Goal: Information Seeking & Learning: Learn about a topic

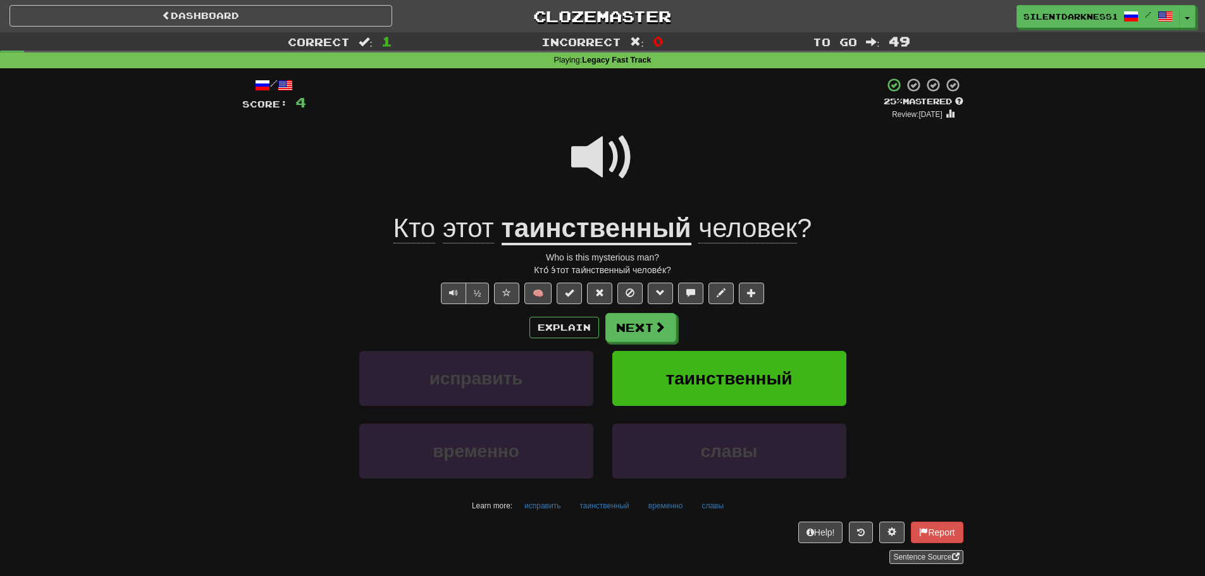
click at [584, 139] on span at bounding box center [602, 157] width 63 height 63
click at [654, 335] on button "Next" at bounding box center [641, 328] width 71 height 29
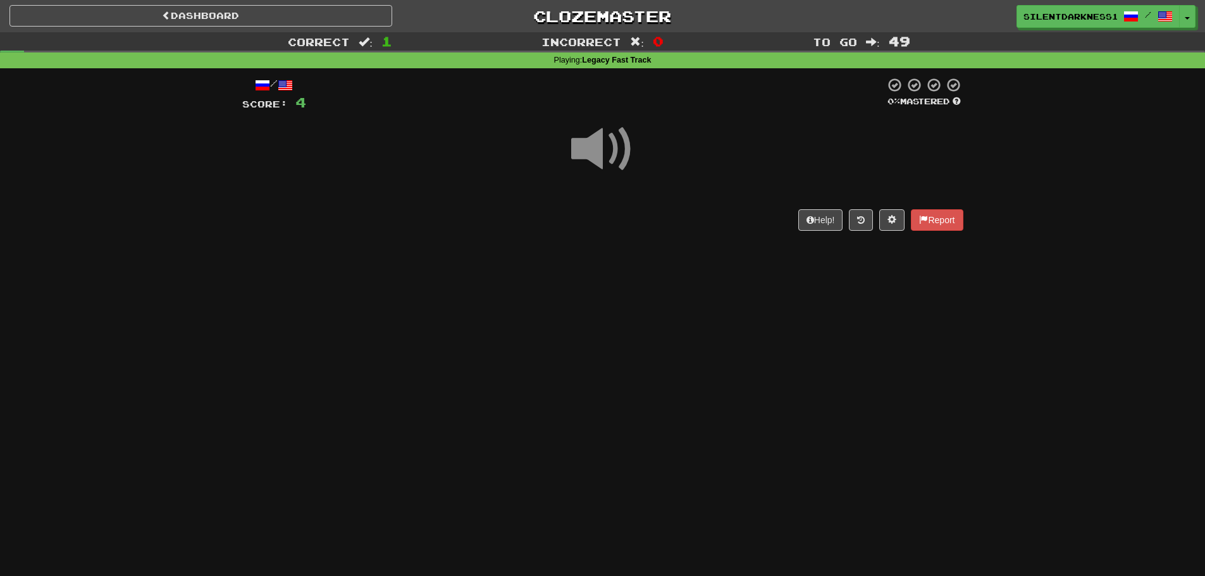
click at [583, 189] on div at bounding box center [602, 158] width 721 height 90
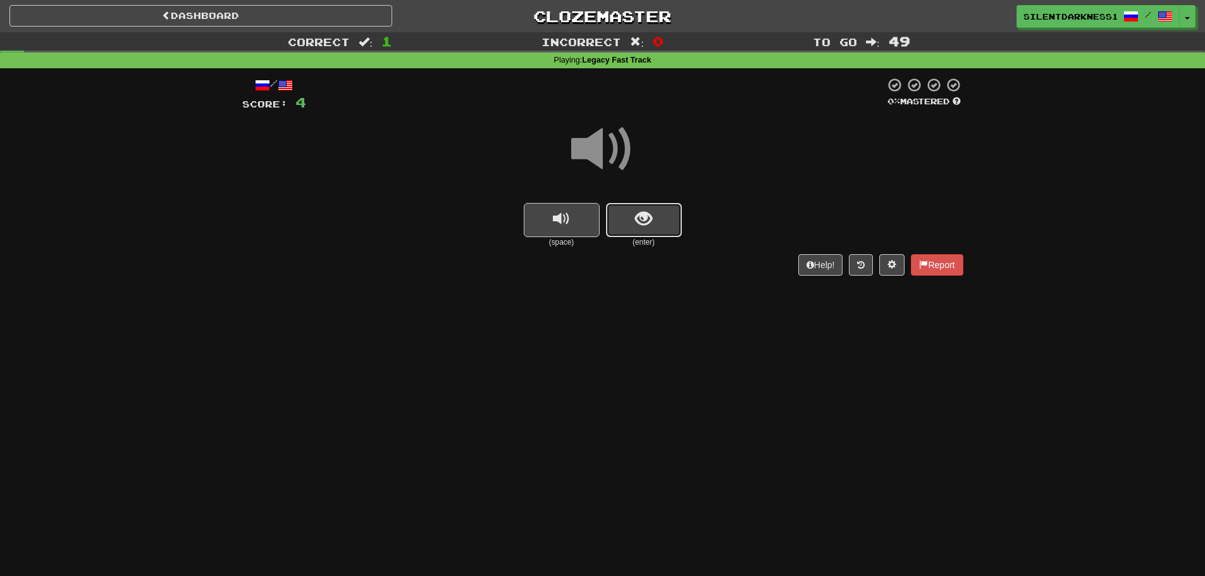
click at [665, 228] on button "show sentence" at bounding box center [644, 220] width 76 height 34
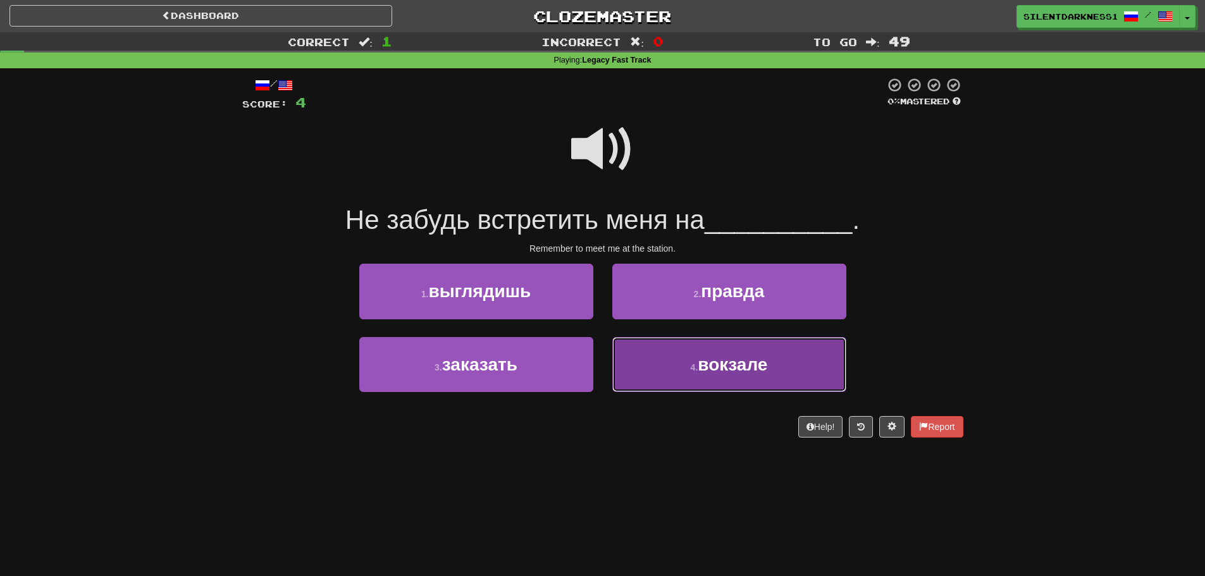
click at [666, 375] on button "4 . вокзале" at bounding box center [730, 364] width 234 height 55
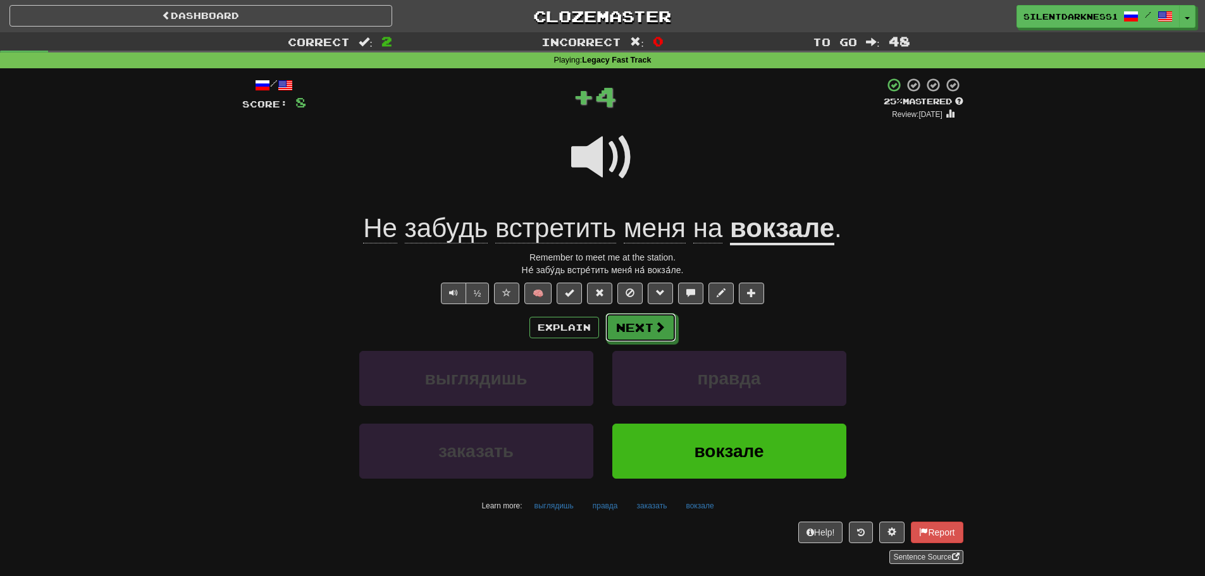
click at [632, 330] on button "Next" at bounding box center [641, 327] width 71 height 29
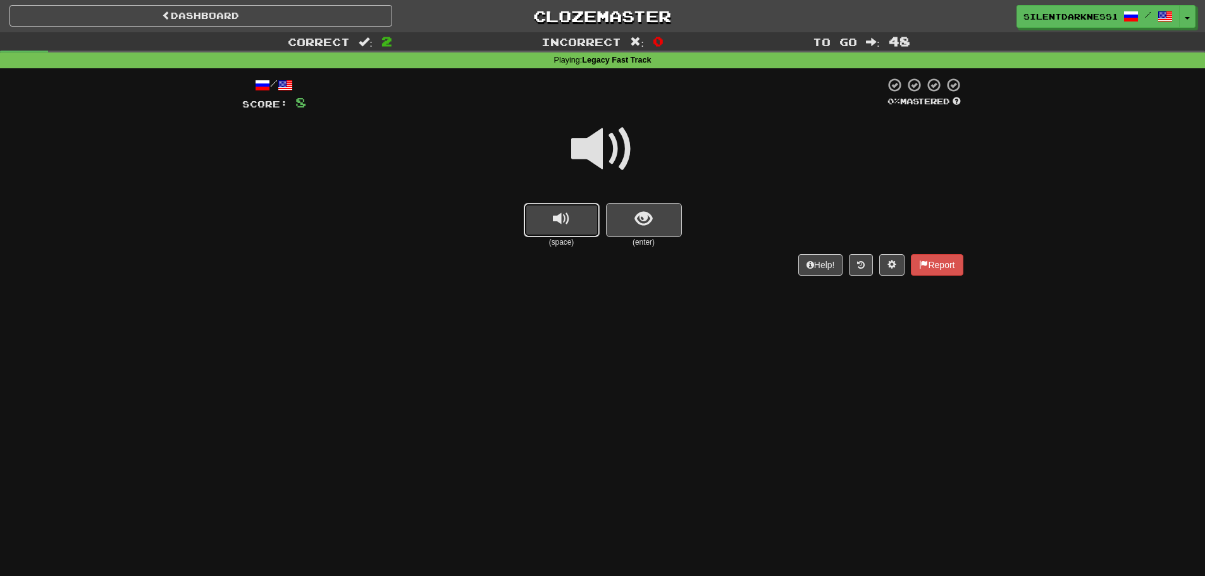
click at [575, 228] on button "replay audio" at bounding box center [562, 220] width 76 height 34
click at [671, 223] on button "show sentence" at bounding box center [644, 220] width 76 height 34
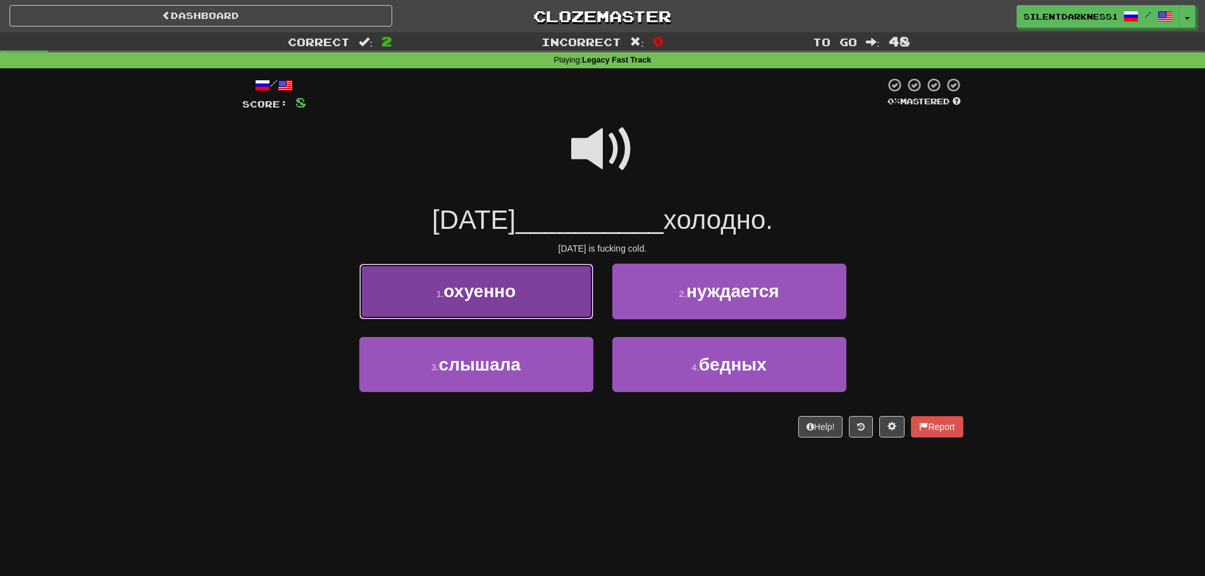
click at [532, 303] on button "1 . охуенно" at bounding box center [476, 291] width 234 height 55
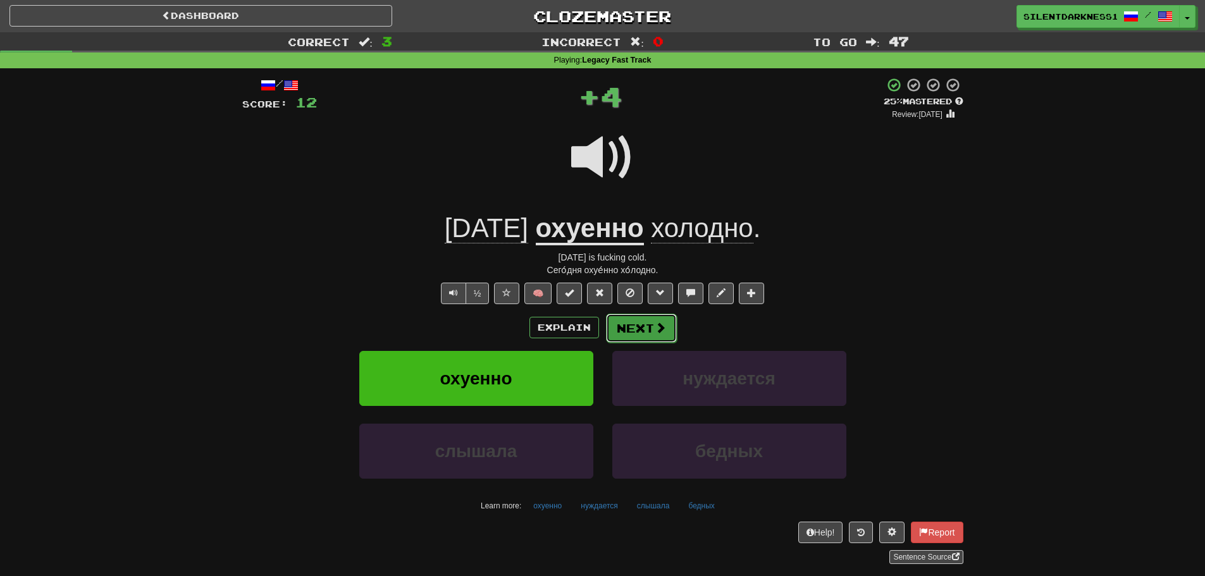
click at [638, 327] on button "Next" at bounding box center [641, 328] width 71 height 29
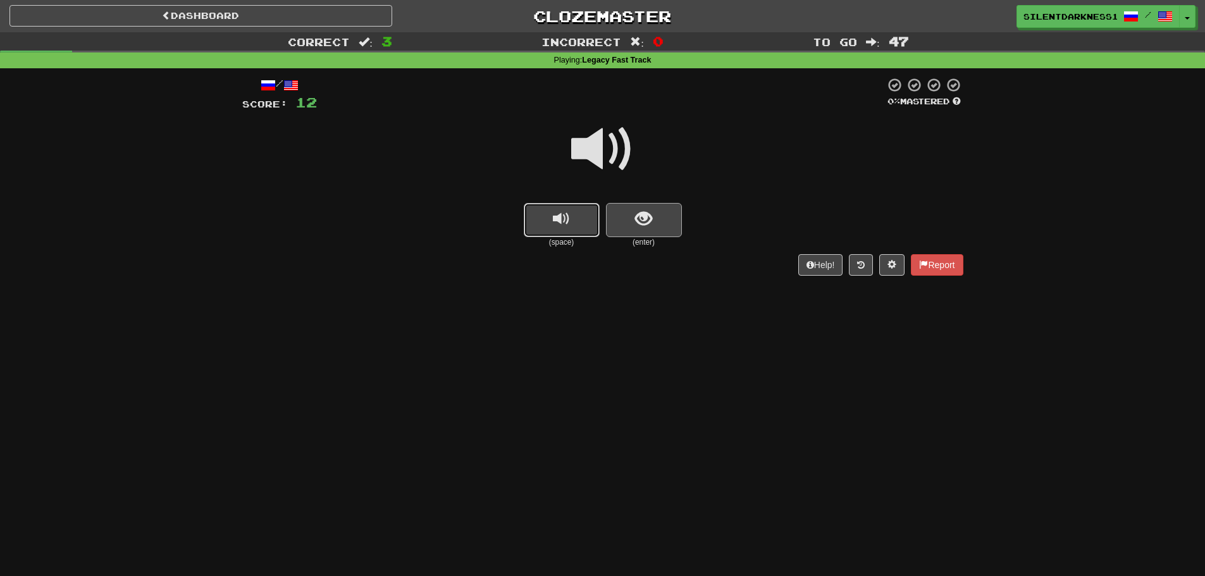
drag, startPoint x: 570, startPoint y: 229, endPoint x: 623, endPoint y: 221, distance: 53.2
click at [570, 228] on button "replay audio" at bounding box center [562, 220] width 76 height 34
click at [633, 220] on button "show sentence" at bounding box center [644, 220] width 76 height 34
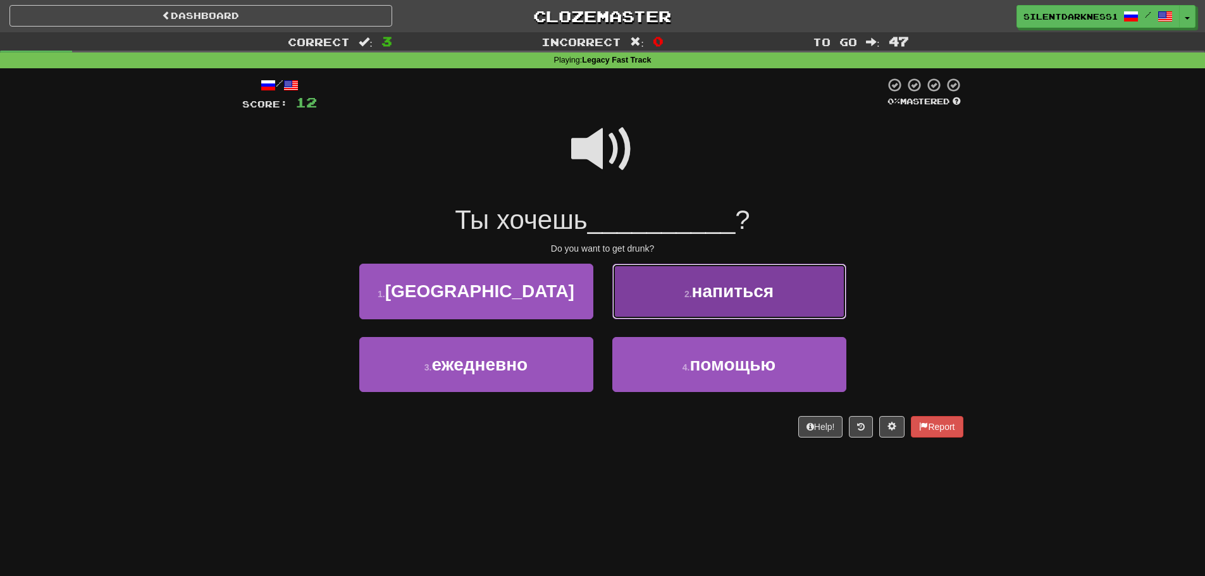
click at [688, 302] on button "2 . напиться" at bounding box center [730, 291] width 234 height 55
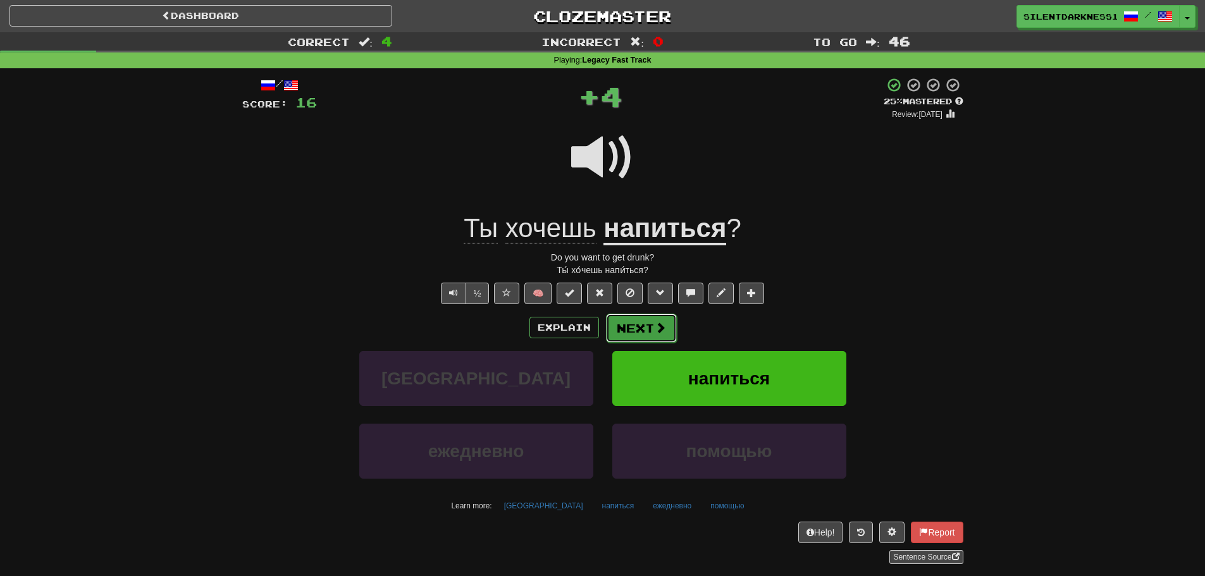
click at [662, 322] on span at bounding box center [660, 327] width 11 height 11
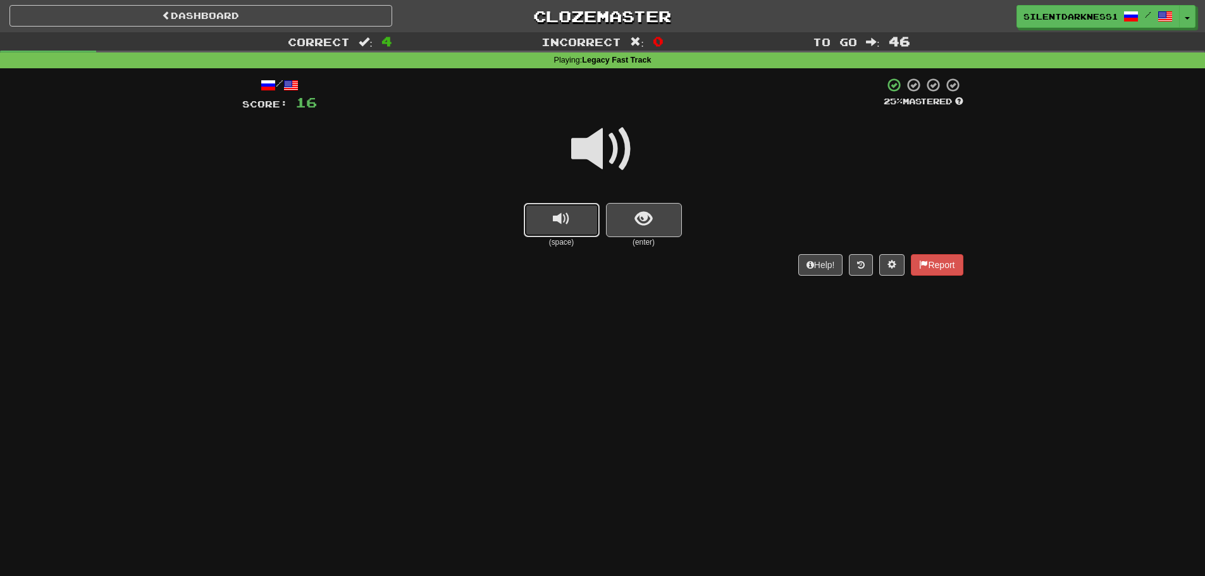
click at [598, 211] on button "replay audio" at bounding box center [562, 220] width 76 height 34
click at [656, 220] on button "show sentence" at bounding box center [644, 220] width 76 height 34
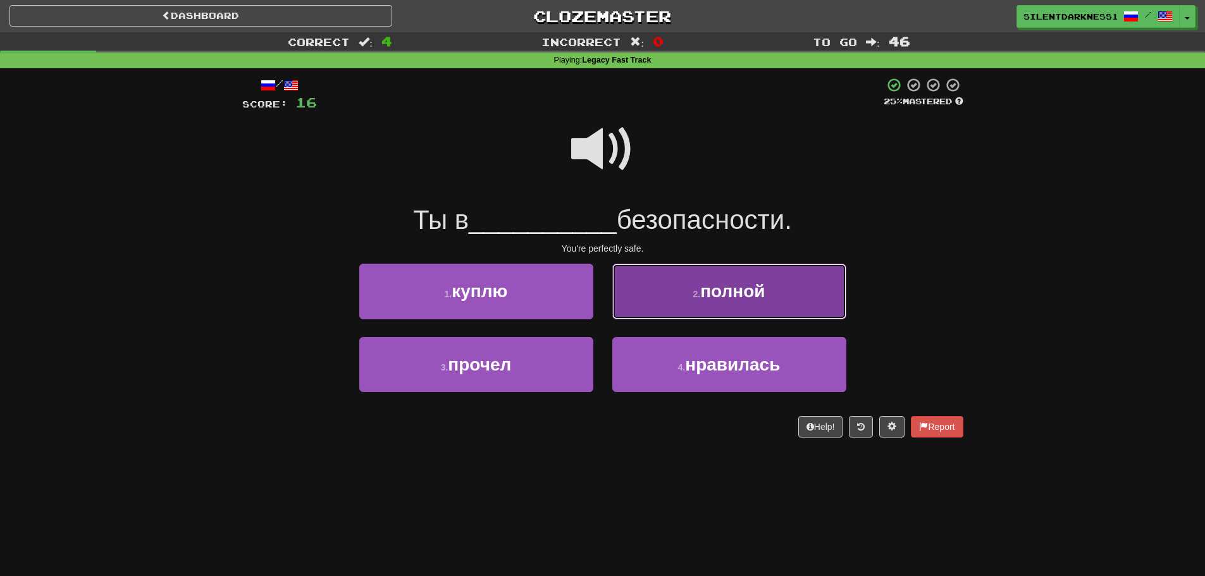
click at [683, 301] on button "2 . полной" at bounding box center [730, 291] width 234 height 55
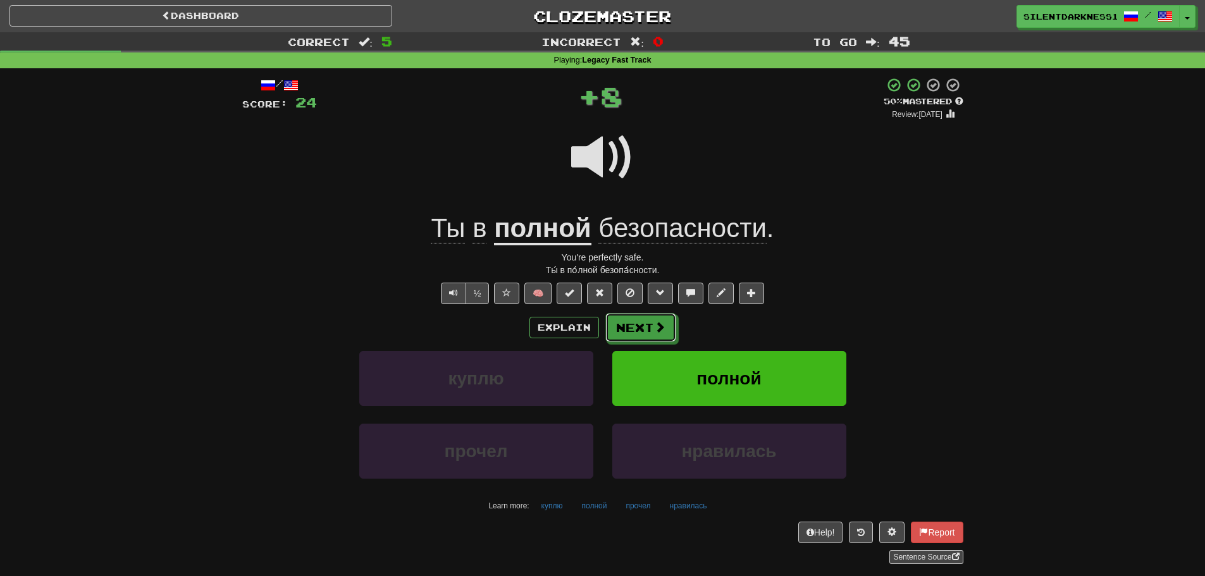
click at [650, 327] on button "Next" at bounding box center [641, 327] width 71 height 29
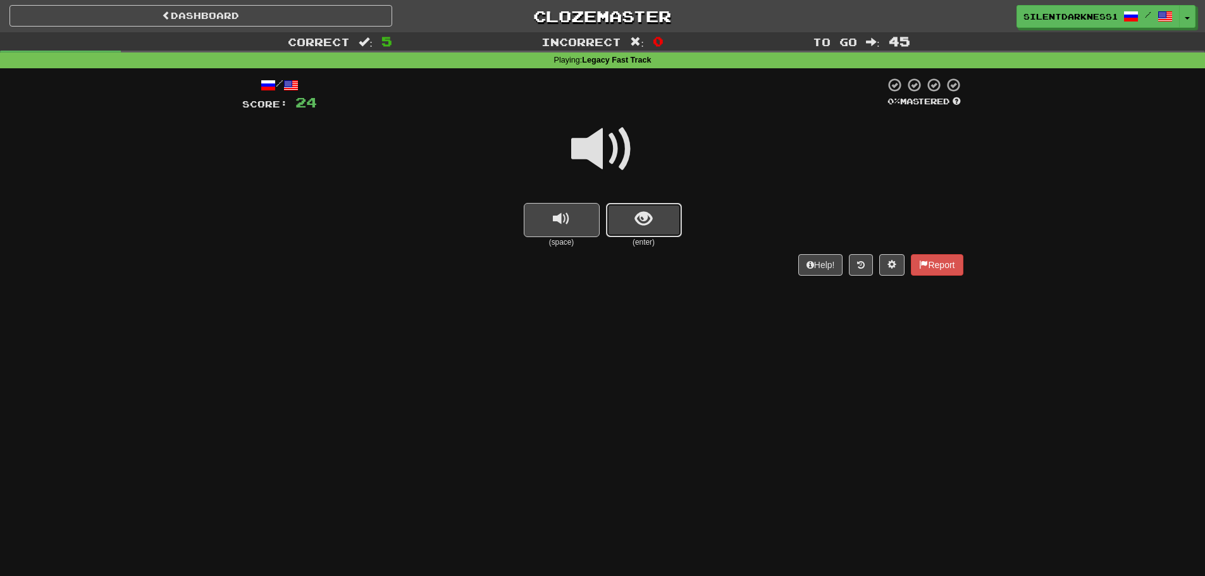
click at [672, 210] on button "show sentence" at bounding box center [644, 220] width 76 height 34
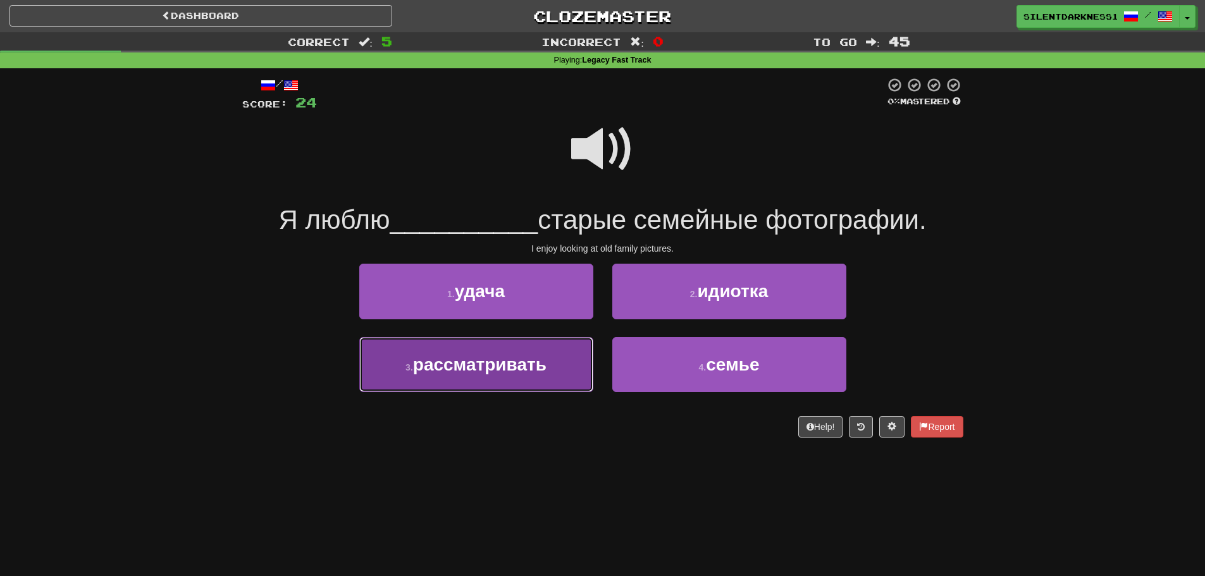
click at [564, 372] on button "3 . рассматривать" at bounding box center [476, 364] width 234 height 55
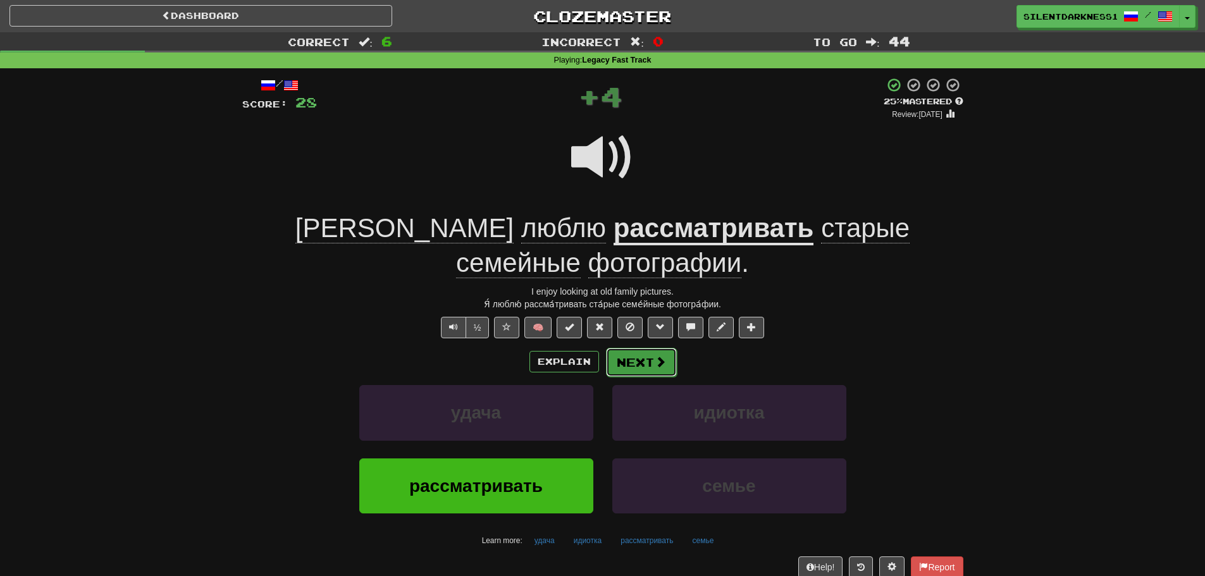
click at [637, 348] on button "Next" at bounding box center [641, 362] width 71 height 29
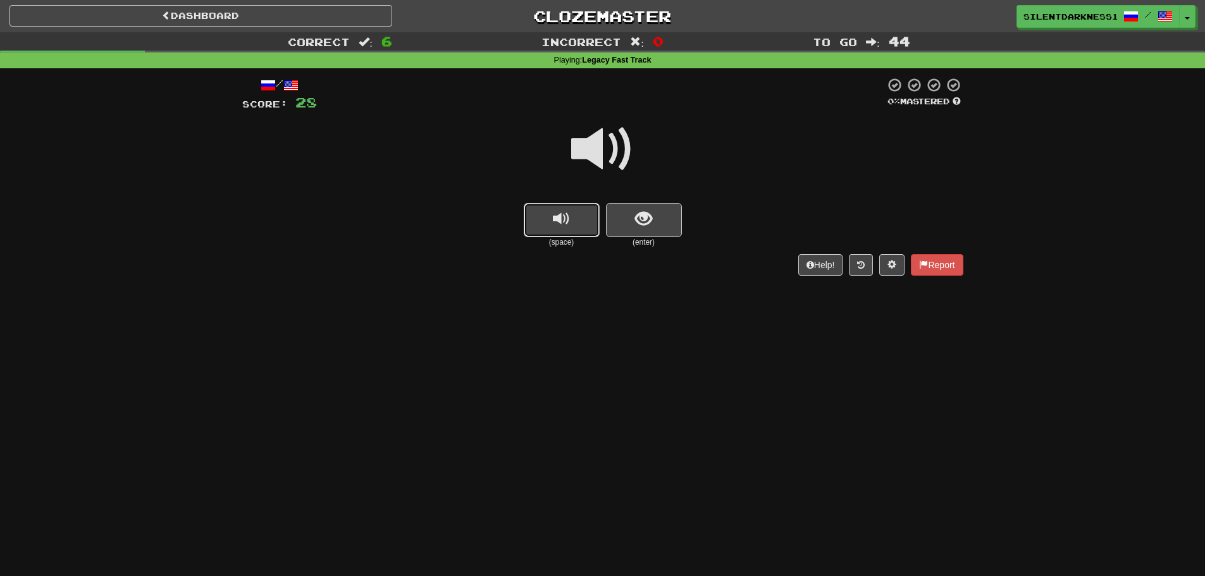
click at [582, 225] on button "replay audio" at bounding box center [562, 220] width 76 height 34
click at [652, 221] on button "show sentence" at bounding box center [644, 220] width 76 height 34
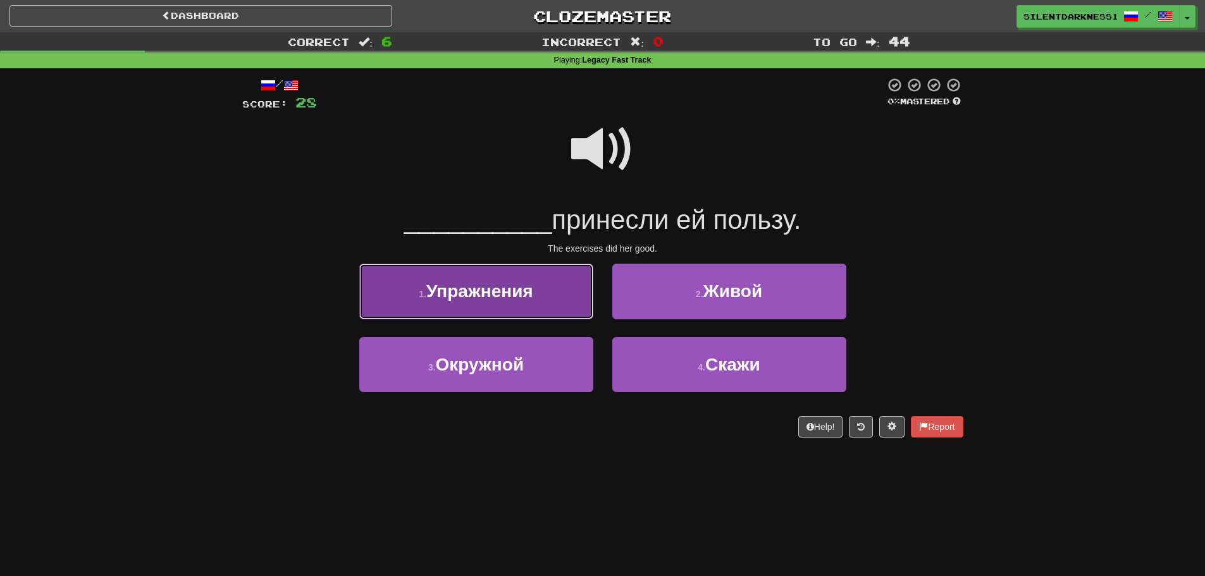
click at [492, 299] on span "Упражнения" at bounding box center [480, 292] width 107 height 20
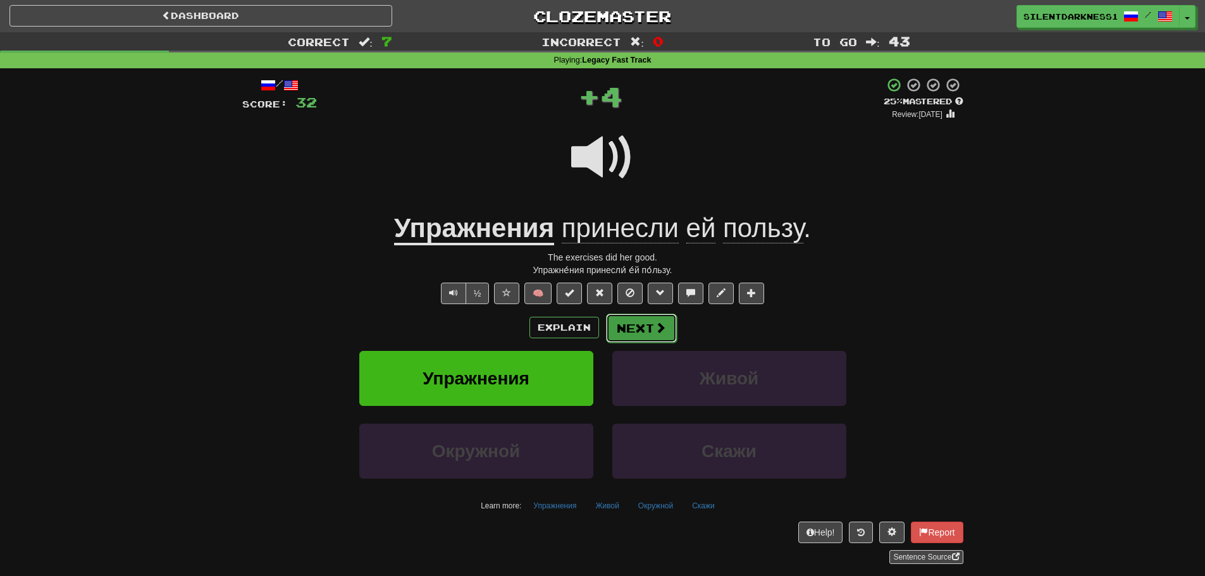
click at [637, 326] on button "Next" at bounding box center [641, 328] width 71 height 29
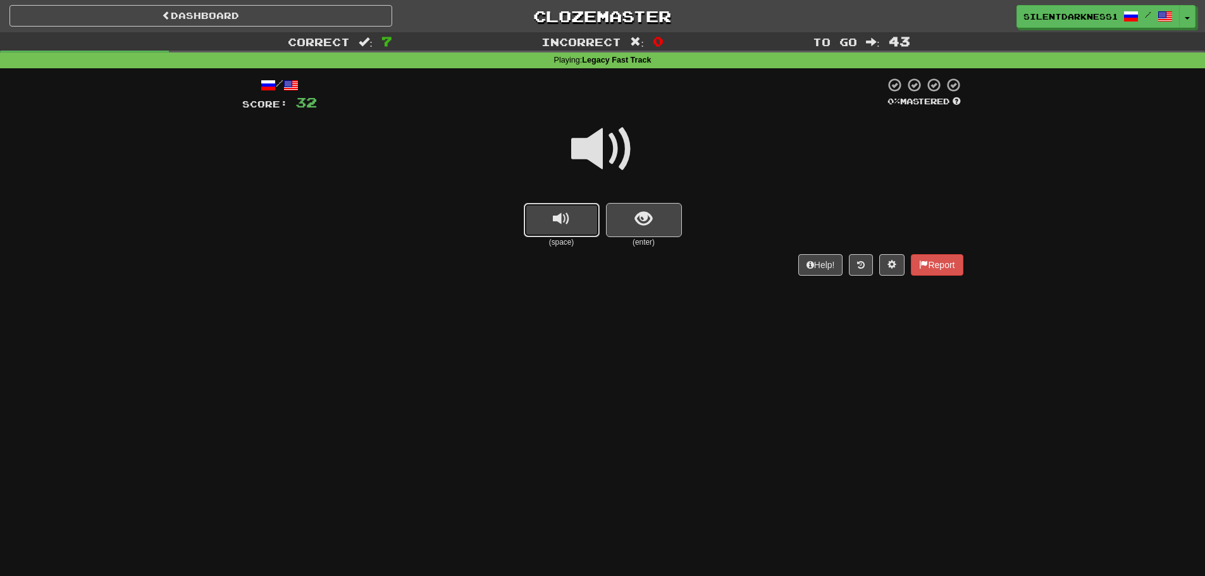
click at [556, 231] on button "replay audio" at bounding box center [562, 220] width 76 height 34
click at [665, 221] on button "show sentence" at bounding box center [644, 220] width 76 height 34
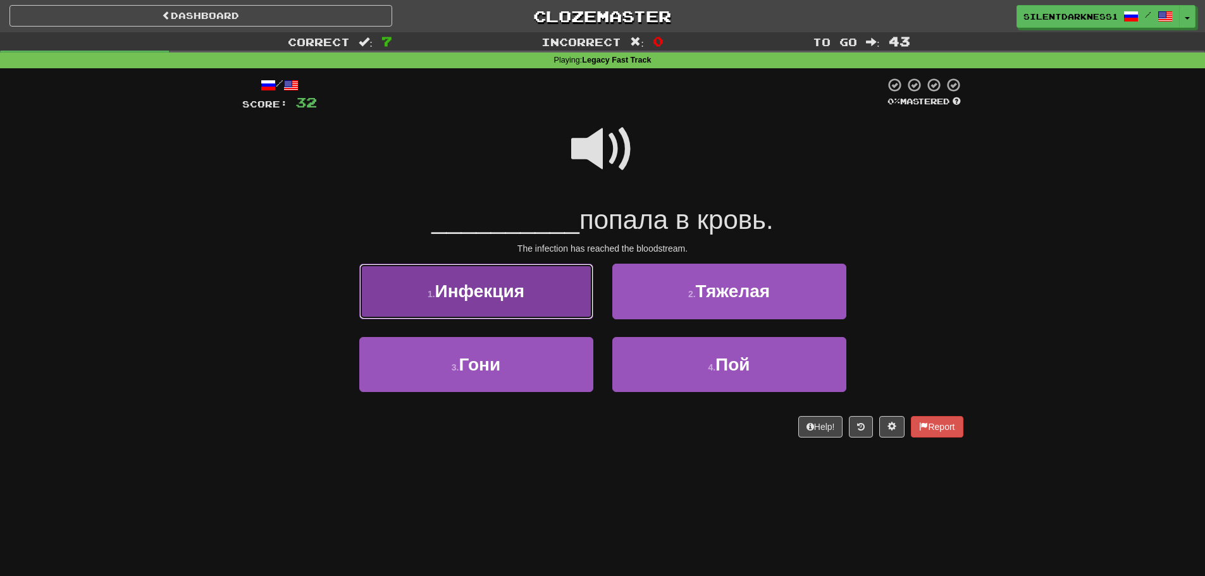
click at [520, 311] on button "1 . Инфекция" at bounding box center [476, 291] width 234 height 55
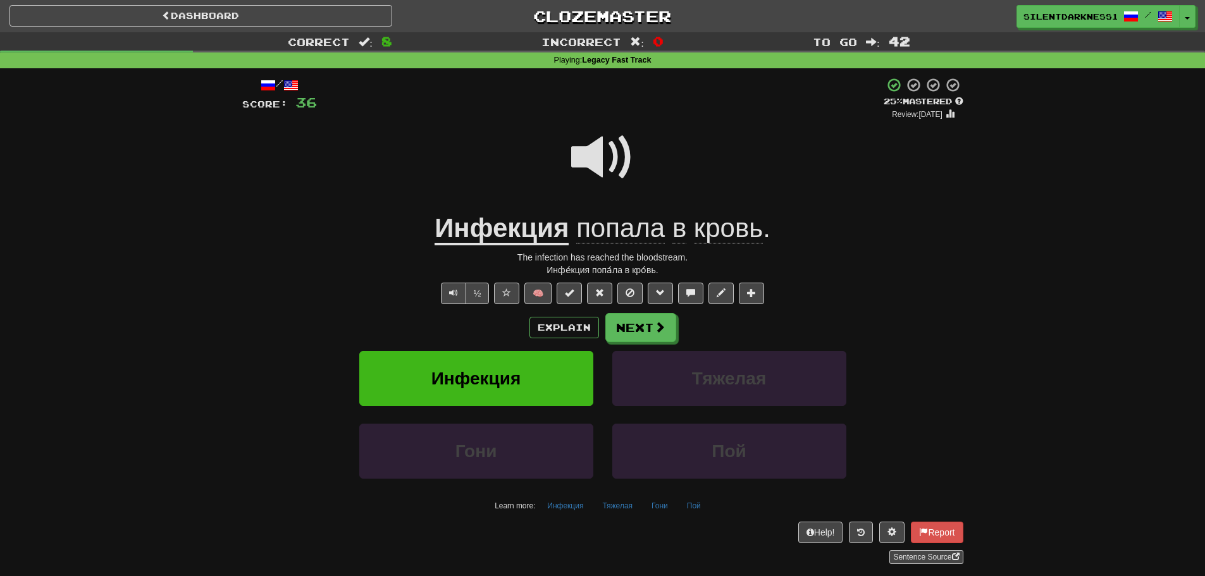
click at [616, 162] on span at bounding box center [602, 157] width 63 height 63
click at [646, 317] on button "Next" at bounding box center [641, 328] width 71 height 29
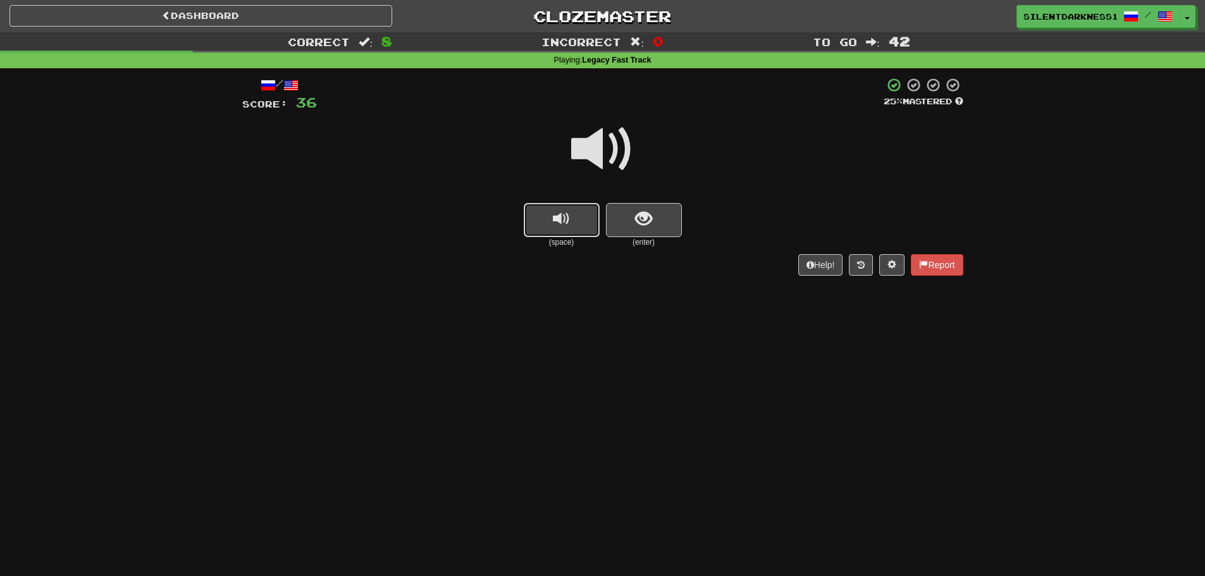
click at [594, 213] on button "replay audio" at bounding box center [562, 220] width 76 height 34
click at [699, 217] on div "(space) (enter)" at bounding box center [602, 225] width 721 height 45
click at [642, 216] on span "show sentence" at bounding box center [643, 219] width 17 height 17
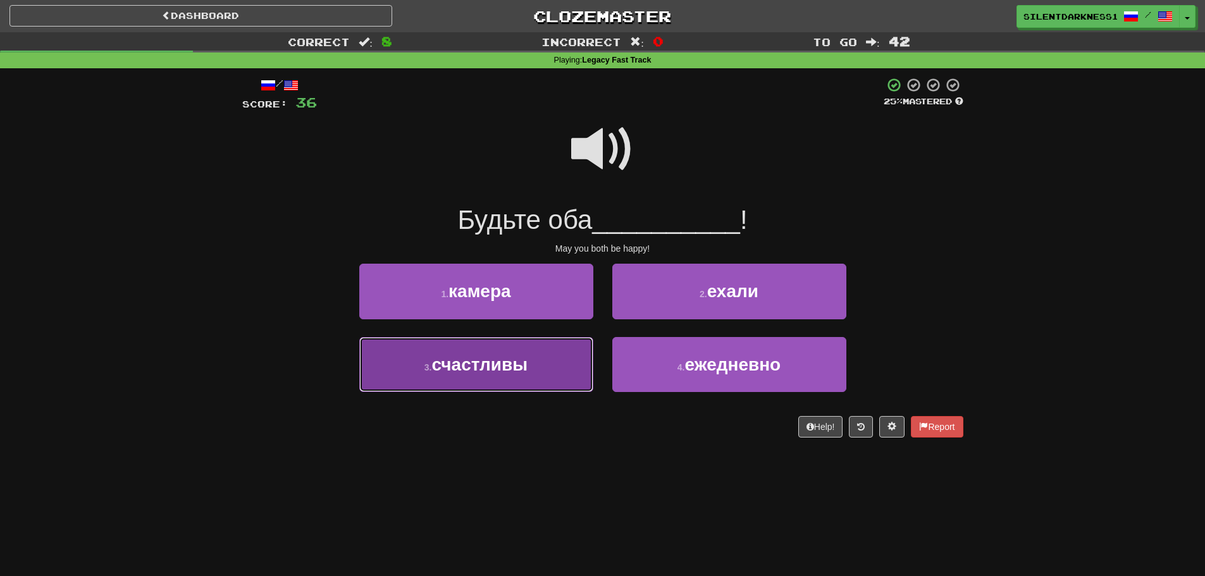
click at [547, 346] on button "3 . счастливы" at bounding box center [476, 364] width 234 height 55
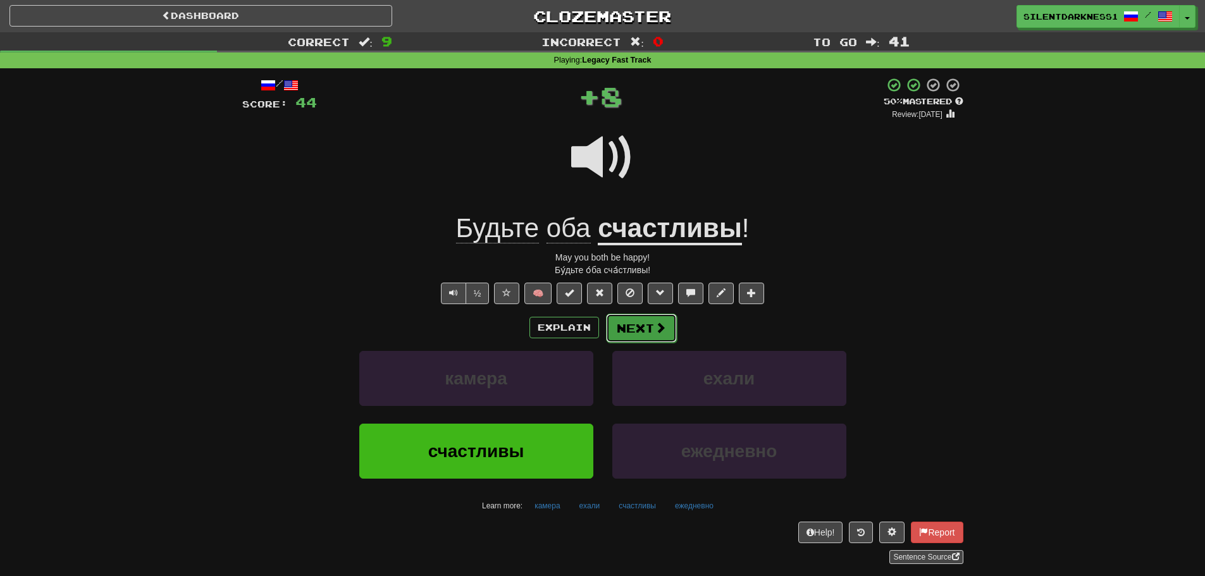
click at [644, 328] on button "Next" at bounding box center [641, 328] width 71 height 29
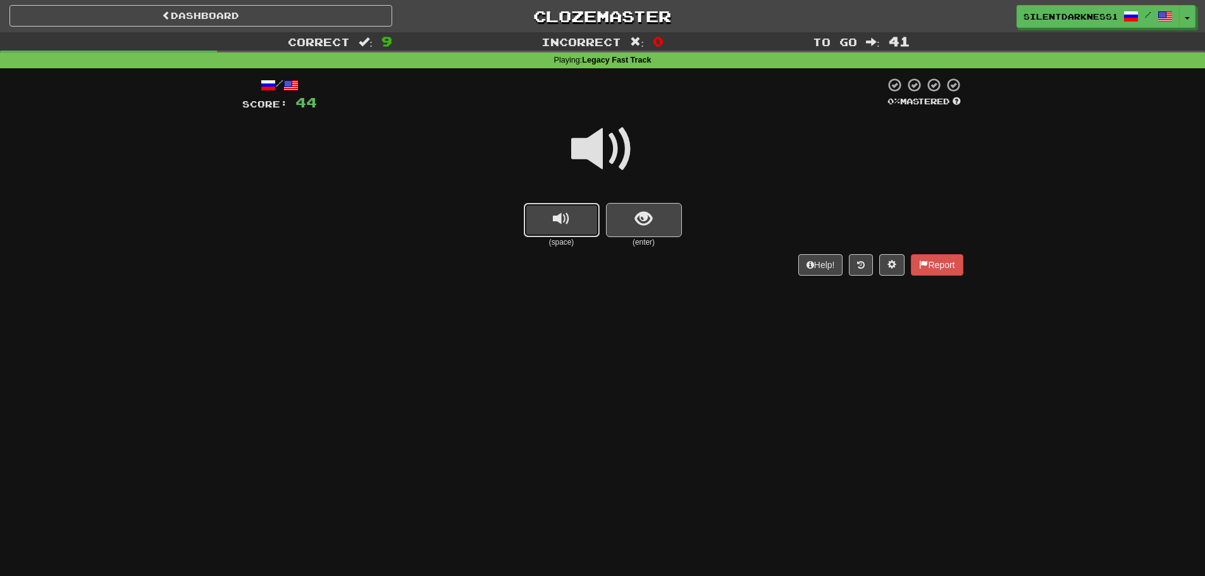
click at [545, 220] on button "replay audio" at bounding box center [562, 220] width 76 height 34
click at [656, 227] on button "show sentence" at bounding box center [644, 220] width 76 height 34
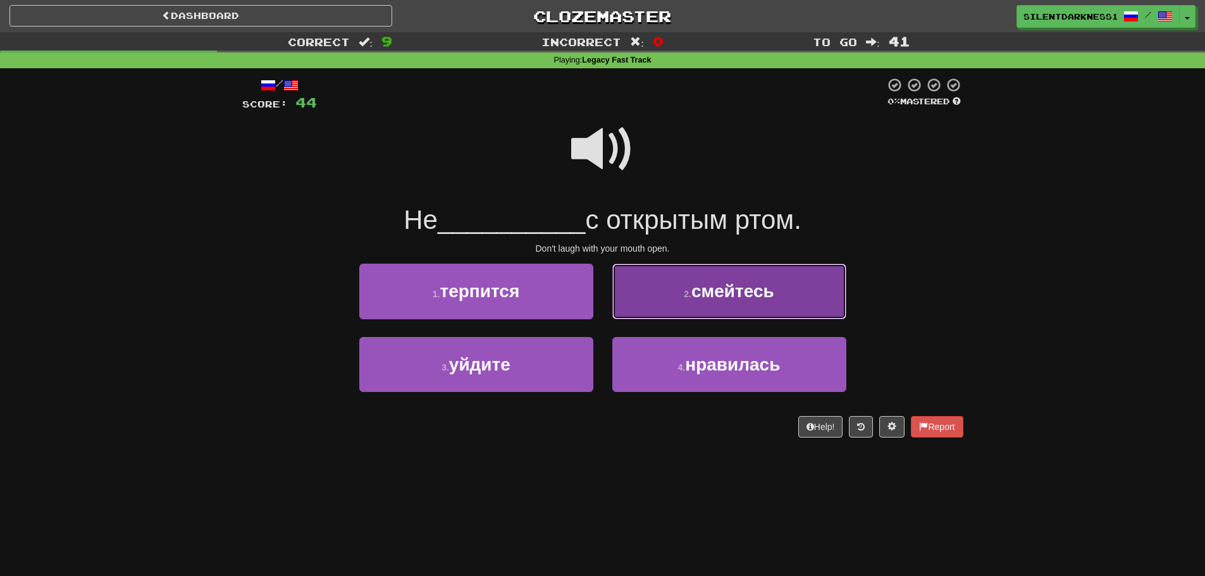
click at [688, 277] on button "2 . смейтесь" at bounding box center [730, 291] width 234 height 55
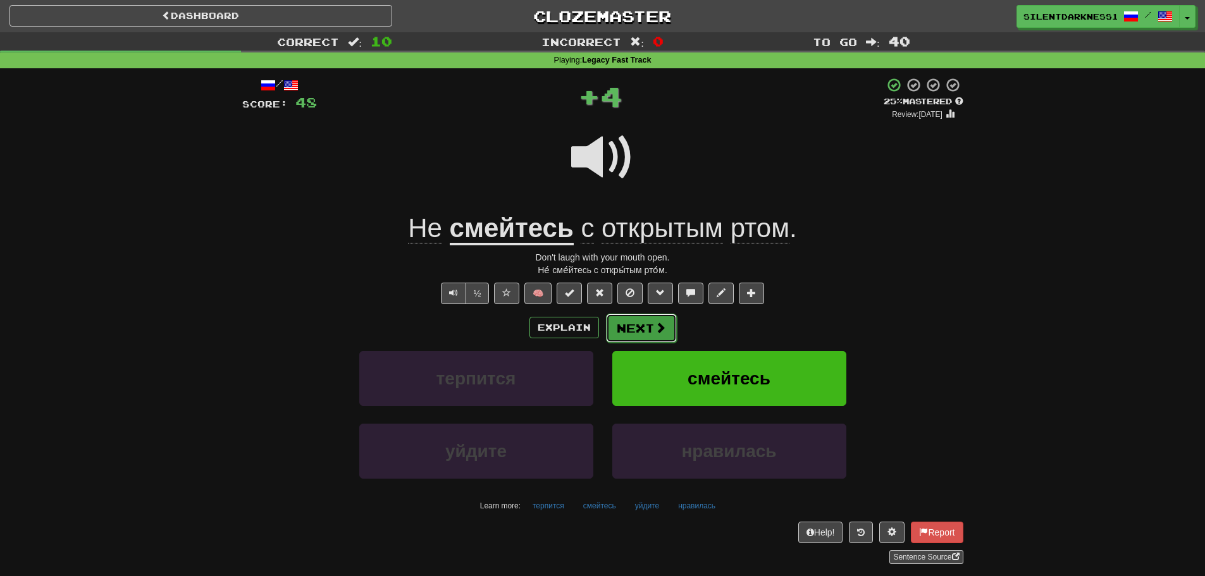
click at [632, 322] on button "Next" at bounding box center [641, 328] width 71 height 29
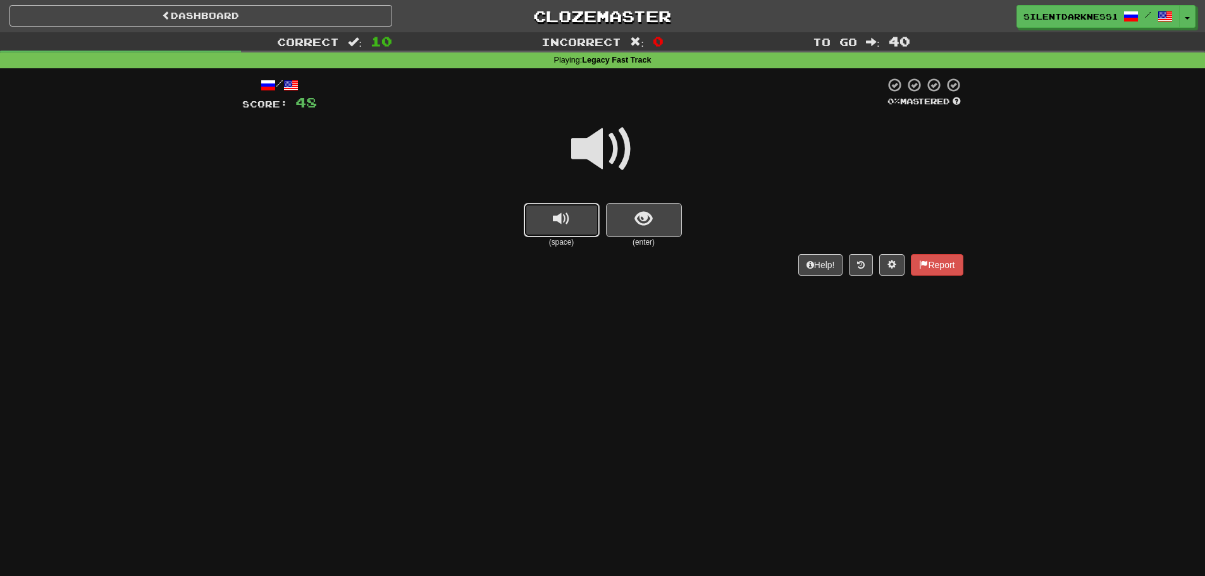
click at [558, 211] on span "replay audio" at bounding box center [561, 219] width 17 height 17
click at [653, 201] on div at bounding box center [602, 158] width 721 height 90
click at [645, 206] on button "show sentence" at bounding box center [644, 220] width 76 height 34
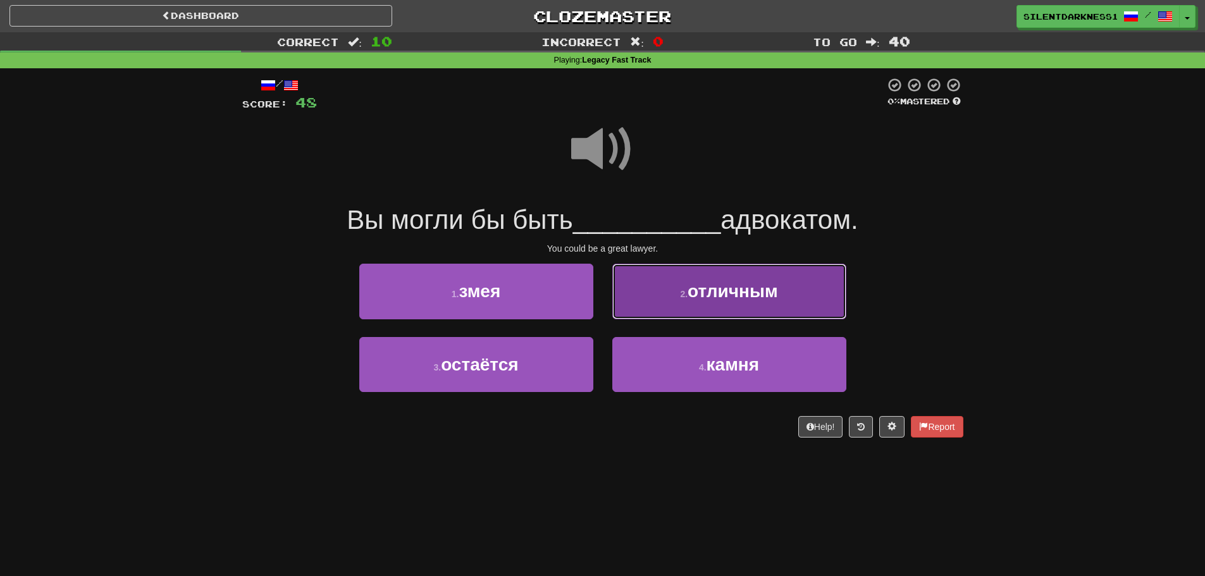
click at [645, 280] on button "2 . отличным" at bounding box center [730, 291] width 234 height 55
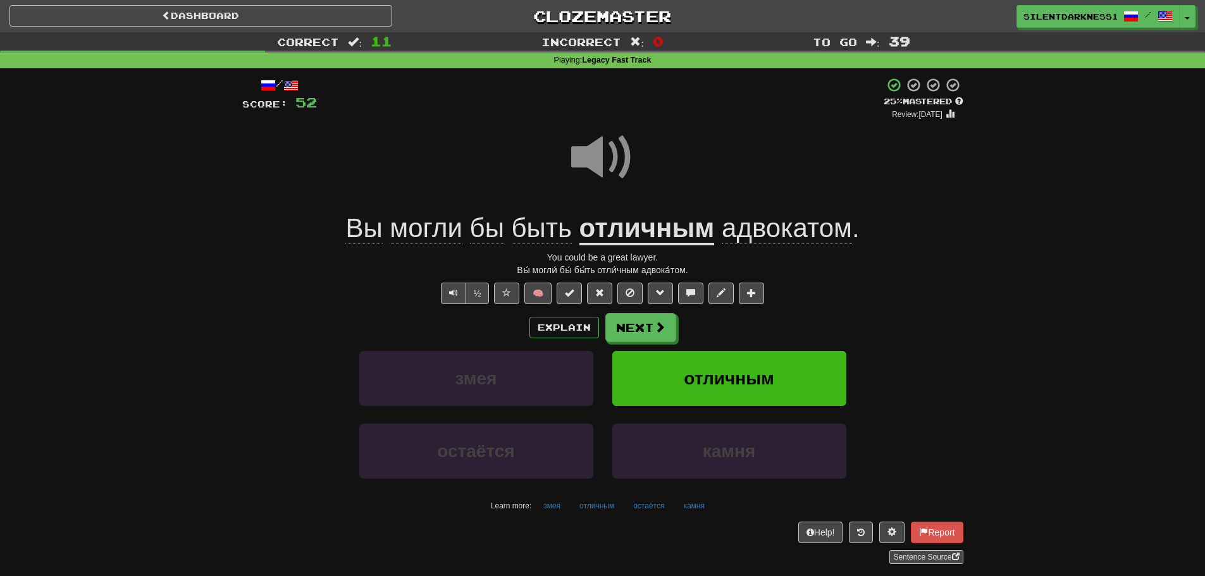
click at [600, 170] on span at bounding box center [602, 157] width 63 height 63
click at [642, 315] on button "Next" at bounding box center [641, 328] width 71 height 29
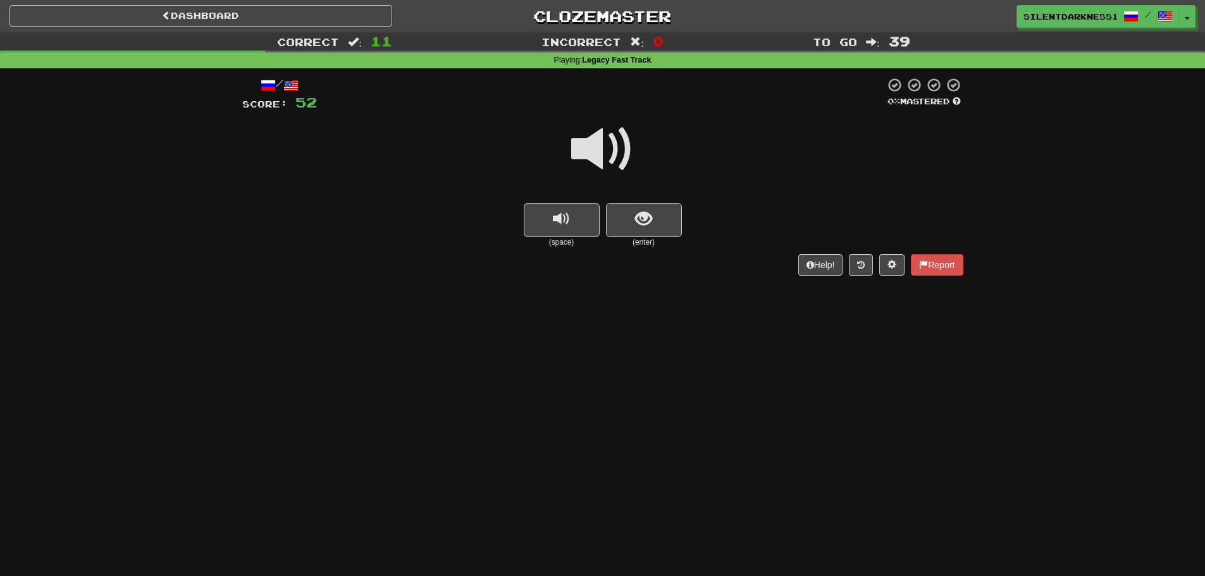
click at [601, 200] on div at bounding box center [602, 158] width 721 height 90
click at [625, 219] on button "show sentence" at bounding box center [644, 220] width 76 height 34
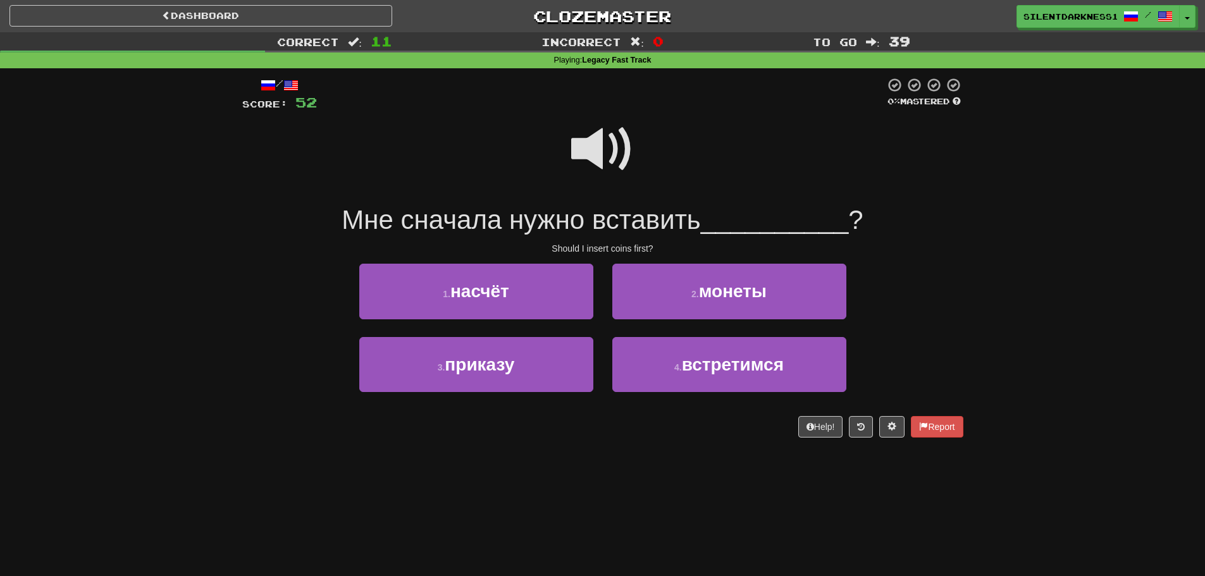
click at [606, 146] on span at bounding box center [602, 149] width 63 height 63
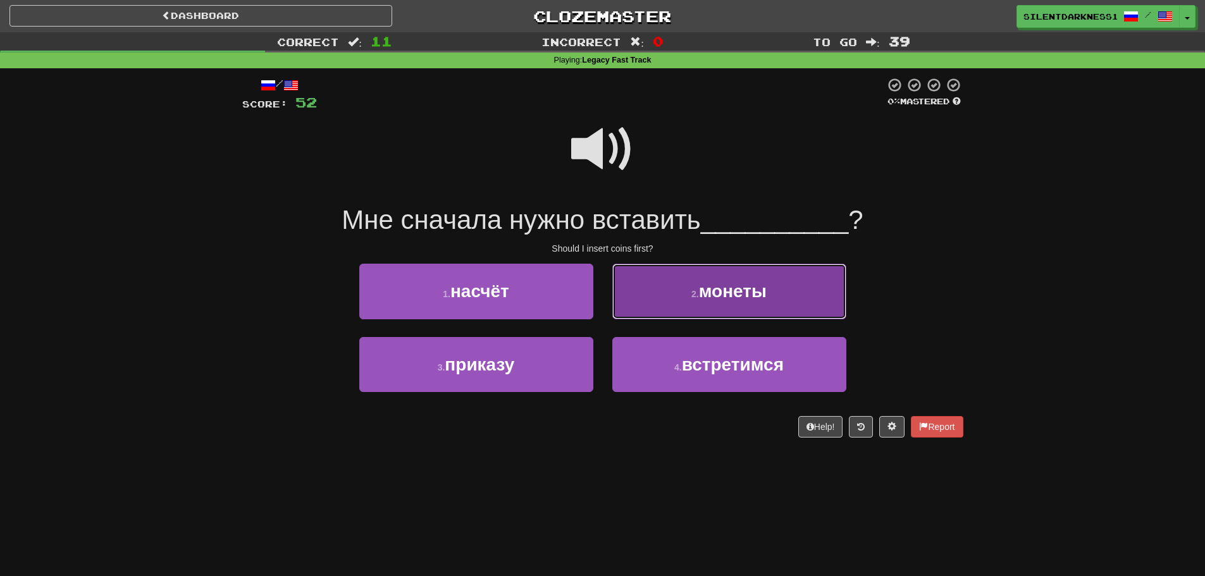
click at [740, 305] on button "2 . монеты" at bounding box center [730, 291] width 234 height 55
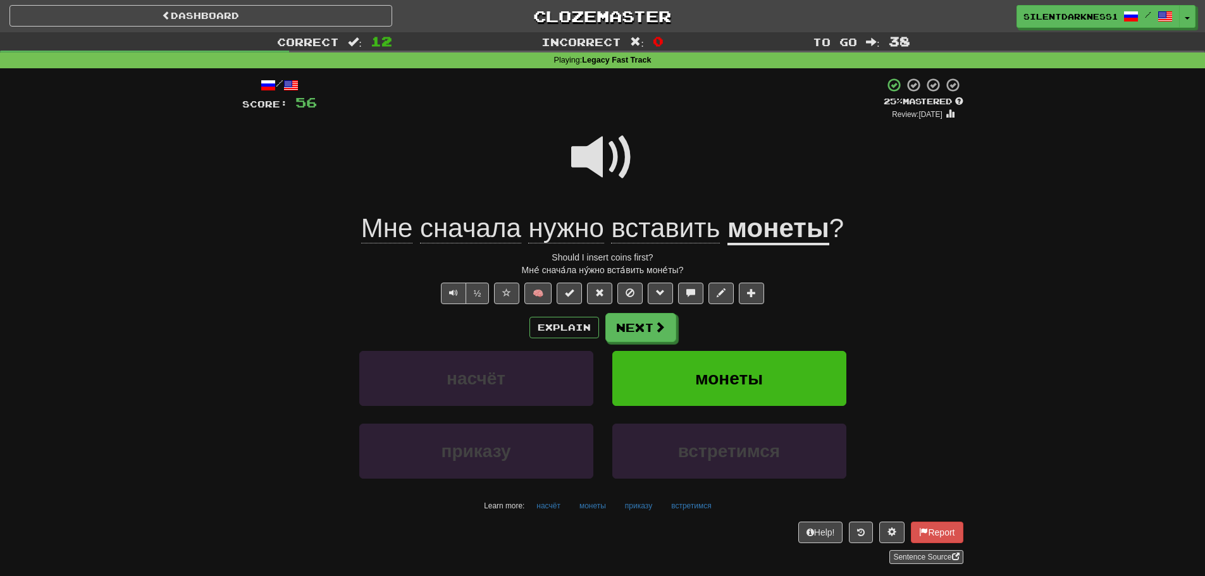
click at [597, 151] on span at bounding box center [602, 157] width 63 height 63
